Goal: Task Accomplishment & Management: Use online tool/utility

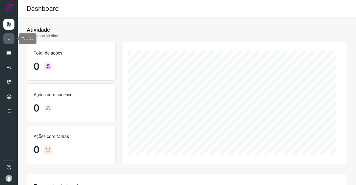
click at [8, 38] on icon at bounding box center [9, 39] width 6 height 6
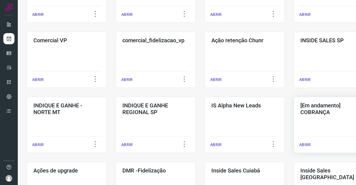
scroll to position [195, 0]
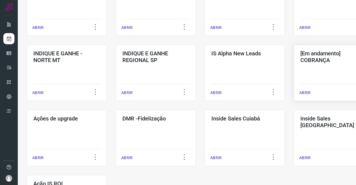
click at [318, 66] on div "[Em andamento] COBRANÇA ABRIR" at bounding box center [334, 73] width 80 height 56
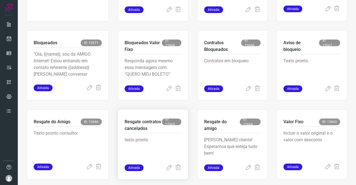
scroll to position [106, 0]
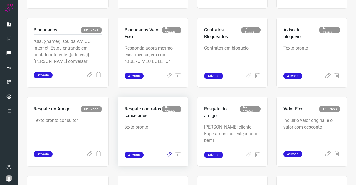
click at [169, 158] on icon at bounding box center [169, 155] width 7 height 7
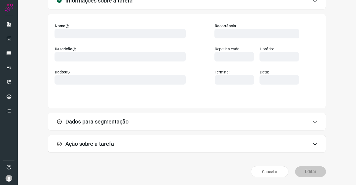
scroll to position [32, 0]
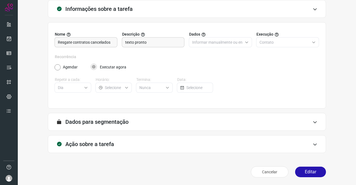
type input "DIM - Valores fixos"
type input "API para o envio de mensagem ativa (em massa)"
click at [92, 143] on h3 "Ação sobre a tarefa" at bounding box center [89, 144] width 49 height 7
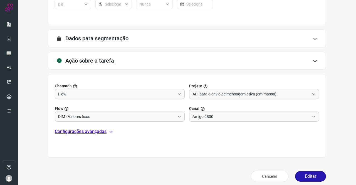
click at [81, 132] on p "Configurações avançadas" at bounding box center [81, 131] width 52 height 7
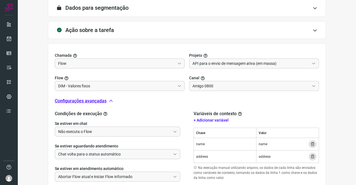
scroll to position [171, 0]
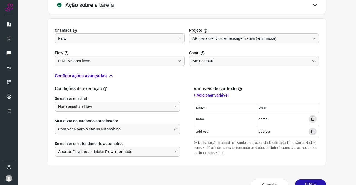
click at [78, 109] on input "Não executa o Flow" at bounding box center [114, 106] width 113 height 9
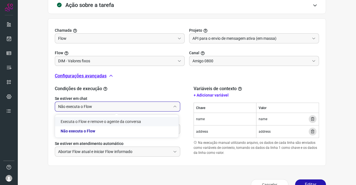
click at [80, 122] on li "Executa o Flow e remove o agente da conversa" at bounding box center [116, 121] width 123 height 9
type input "Executa o Flow e remove o agente da conversa"
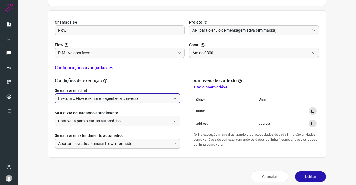
scroll to position [184, 0]
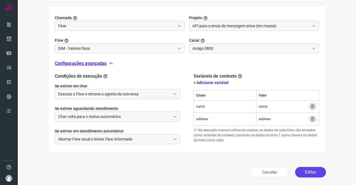
click at [306, 172] on button "Editar" at bounding box center [310, 172] width 31 height 11
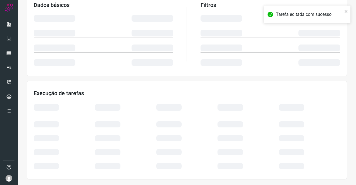
scroll to position [101, 0]
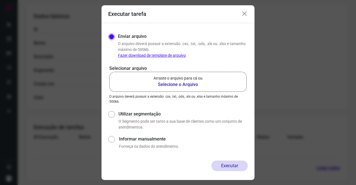
click at [175, 87] on b "Selecione o Arquivo" at bounding box center [177, 84] width 49 height 7
click at [0, 0] on input "Arraste o arquivo para cá ou Selecione o Arquivo" at bounding box center [0, 0] width 0 height 0
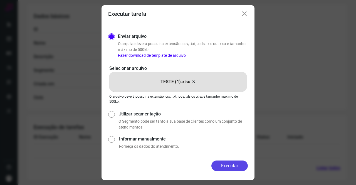
click at [224, 163] on button "Executar" at bounding box center [229, 165] width 36 height 11
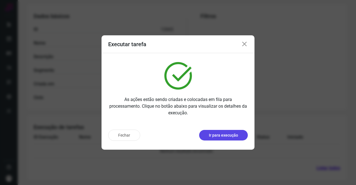
click at [220, 135] on p "Ir para execução" at bounding box center [223, 135] width 29 height 6
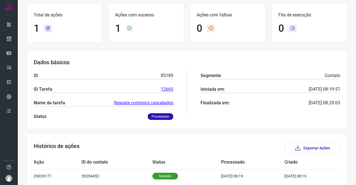
scroll to position [57, 0]
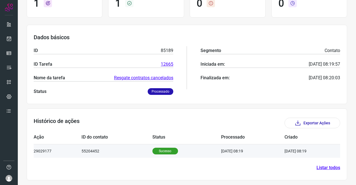
click at [303, 150] on td "22/09/25 08:19" at bounding box center [303, 151] width 39 height 14
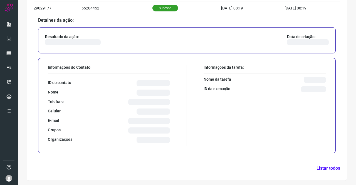
scroll to position [192, 0]
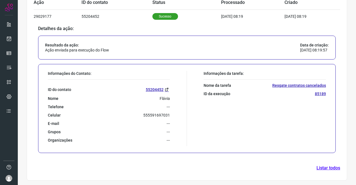
click at [315, 93] on p "85189" at bounding box center [320, 93] width 11 height 5
click at [147, 88] on link "55204452" at bounding box center [158, 89] width 24 height 6
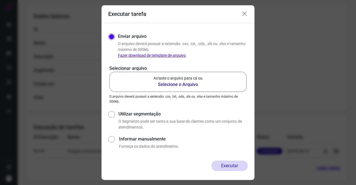
click at [175, 87] on b "Selecione o Arquivo" at bounding box center [177, 84] width 49 height 7
click at [0, 0] on input "Arraste o arquivo para cá ou Selecione o Arquivo" at bounding box center [0, 0] width 0 height 0
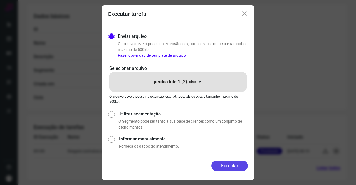
click at [229, 167] on button "Executar" at bounding box center [229, 165] width 36 height 11
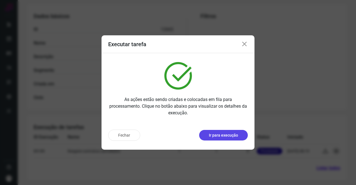
click at [229, 140] on button "Ir para execução" at bounding box center [223, 135] width 49 height 11
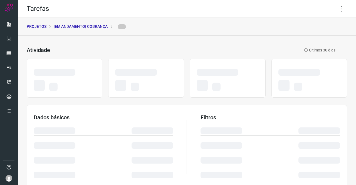
click at [79, 25] on p "[Em andamento] COBRANÇA" at bounding box center [81, 27] width 54 height 6
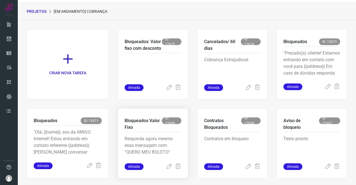
scroll to position [28, 0]
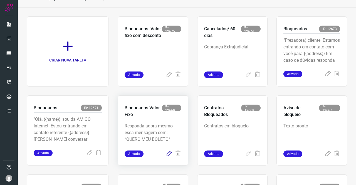
click at [167, 153] on icon at bounding box center [169, 153] width 7 height 7
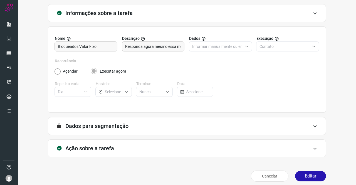
click at [109, 150] on h3 "Ação sobre a tarefa" at bounding box center [89, 148] width 49 height 7
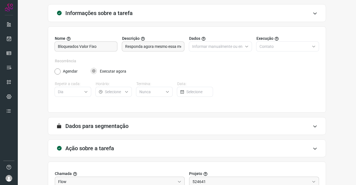
scroll to position [111, 0]
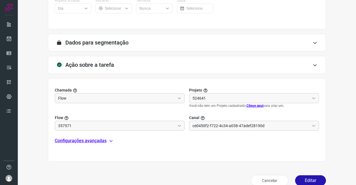
click at [96, 139] on p "Configurações avançadas" at bounding box center [81, 140] width 52 height 7
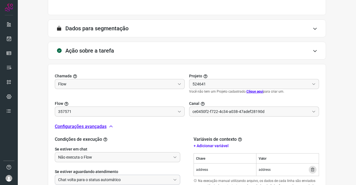
scroll to position [167, 0]
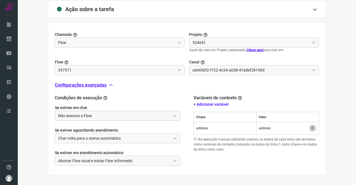
type input "Amigo 0800"
click at [95, 113] on input "Não executa o Flow" at bounding box center [114, 115] width 113 height 9
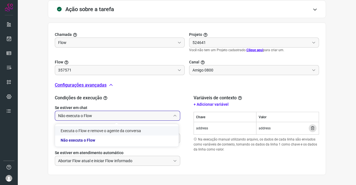
click at [76, 129] on li "Executa o Flow e remove o agente da conversa" at bounding box center [116, 130] width 123 height 9
type input "Executa o Flow e remove o agente da conversa"
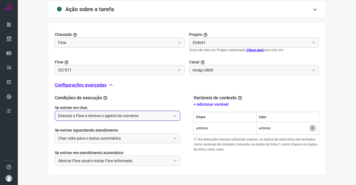
type input "API para o envio de mensagem ativa (em massa)"
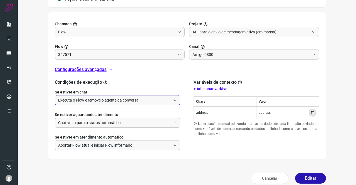
scroll to position [184, 0]
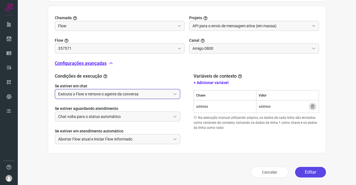
type input "DIM cobrança - valor fixo atualizado"
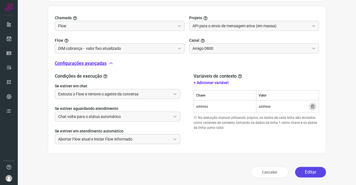
click at [311, 170] on button "Editar" at bounding box center [310, 172] width 31 height 11
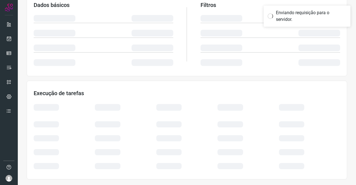
scroll to position [101, 0]
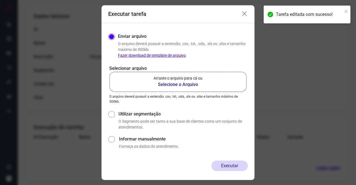
click at [165, 84] on b "Selecione o Arquivo" at bounding box center [177, 84] width 49 height 7
click at [0, 0] on input "Arraste o arquivo para cá ou Selecione o Arquivo" at bounding box center [0, 0] width 0 height 0
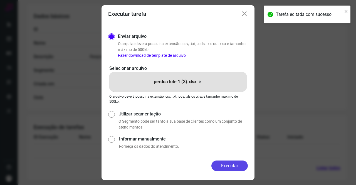
click at [217, 162] on button "Executar" at bounding box center [229, 165] width 36 height 11
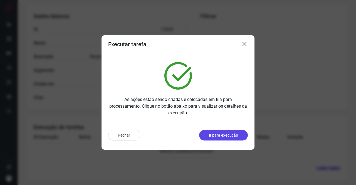
click at [227, 136] on p "Ir para execução" at bounding box center [223, 135] width 29 height 6
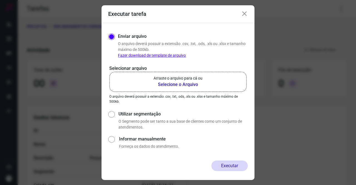
click at [189, 81] on b "Selecione o Arquivo" at bounding box center [177, 84] width 49 height 7
click at [0, 0] on input "Arraste o arquivo para cá ou Selecione o Arquivo" at bounding box center [0, 0] width 0 height 0
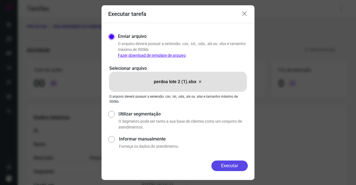
click at [229, 165] on button "Executar" at bounding box center [229, 165] width 36 height 11
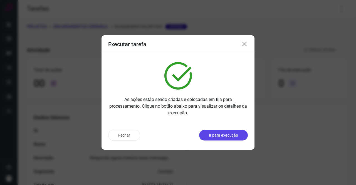
click at [220, 135] on p "Ir para execução" at bounding box center [223, 135] width 29 height 6
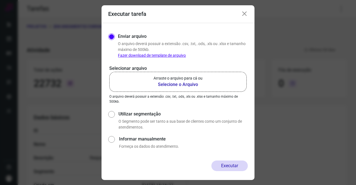
click at [242, 15] on icon at bounding box center [244, 14] width 7 height 7
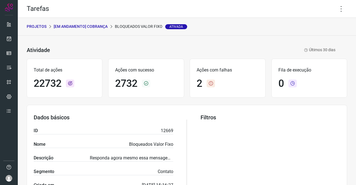
click at [67, 28] on p "[Em andamento] COBRANÇA" at bounding box center [81, 27] width 54 height 6
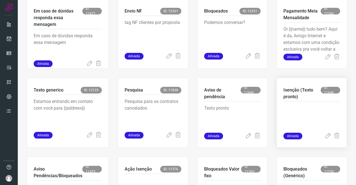
scroll to position [255, 0]
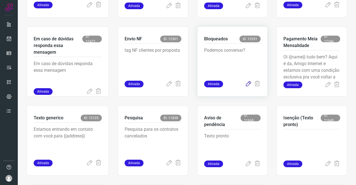
click at [246, 83] on icon at bounding box center [248, 84] width 7 height 7
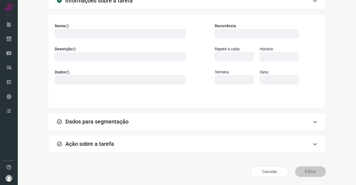
scroll to position [32, 0]
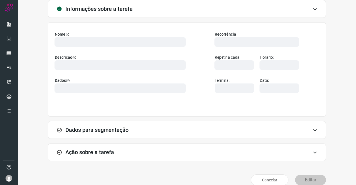
type input "569901"
type input "420621"
type input "ce0450f2-f722-4c34-a038-47adef28190d"
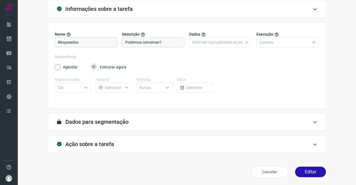
click at [105, 144] on h3 "Ação sobre a tarefa" at bounding box center [89, 144] width 49 height 7
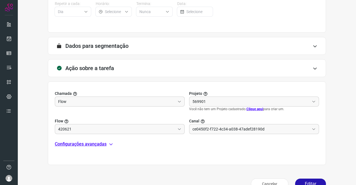
scroll to position [120, 0]
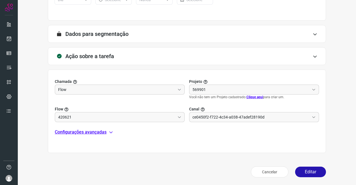
type input "Cobrança"
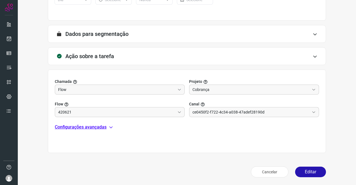
type input "Clientes Bloqueados - Texto generico"
type input "Amigo 0800"
click at [87, 128] on p "Configurações avançadas" at bounding box center [81, 127] width 52 height 7
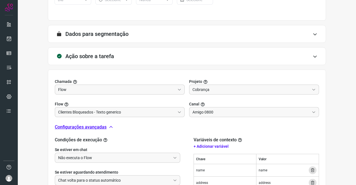
scroll to position [175, 0]
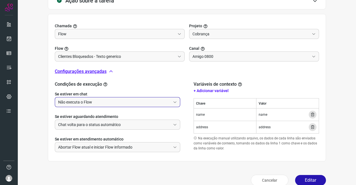
click at [86, 102] on input "Não executa o Flow" at bounding box center [114, 101] width 113 height 9
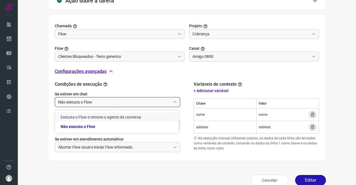
click at [86, 116] on li "Executa o Flow e remove o agente da conversa" at bounding box center [116, 116] width 123 height 9
type input "Executa o Flow e remove o agente da conversa"
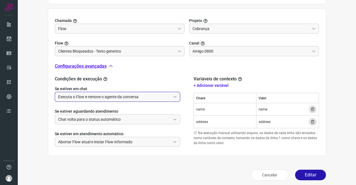
scroll to position [184, 0]
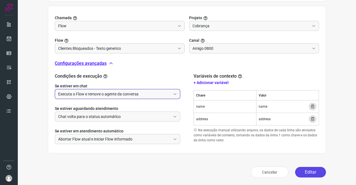
click at [310, 171] on button "Editar" at bounding box center [310, 172] width 31 height 11
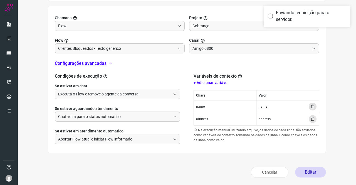
scroll to position [101, 0]
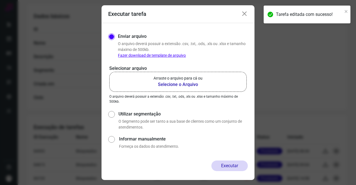
click at [184, 82] on b "Selecione o Arquivo" at bounding box center [177, 84] width 49 height 7
click at [0, 0] on input "Arraste o arquivo para cá ou Selecione o Arquivo" at bounding box center [0, 0] width 0 height 0
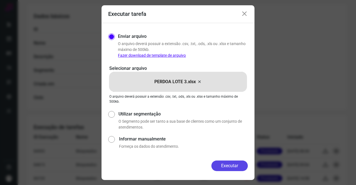
click at [239, 162] on button "Executar" at bounding box center [229, 165] width 36 height 11
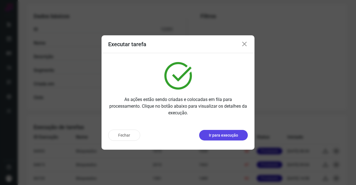
click at [221, 136] on p "Ir para execução" at bounding box center [223, 135] width 29 height 6
